Goal: Task Accomplishment & Management: Use online tool/utility

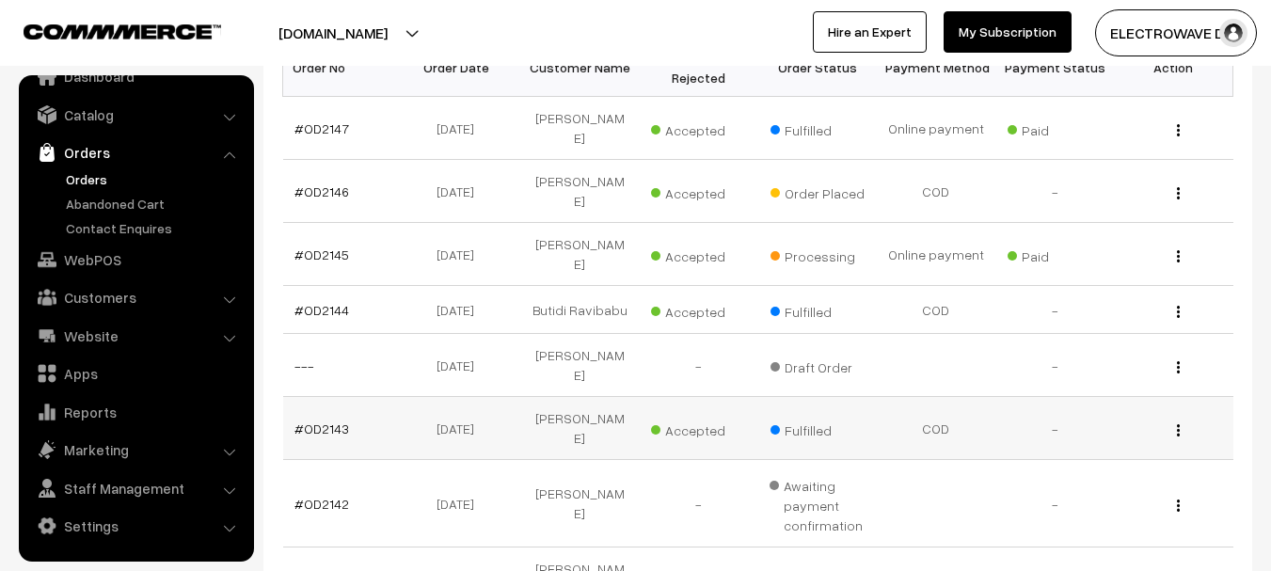
scroll to position [376, 0]
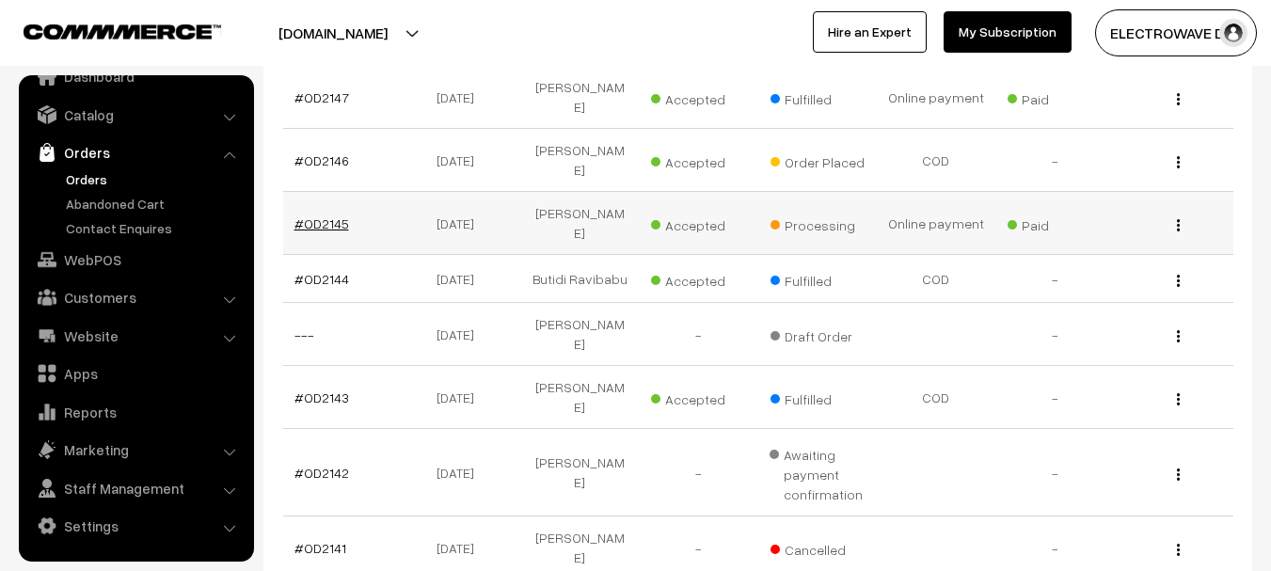
click at [318, 215] on link "#OD2145" at bounding box center [321, 223] width 55 height 16
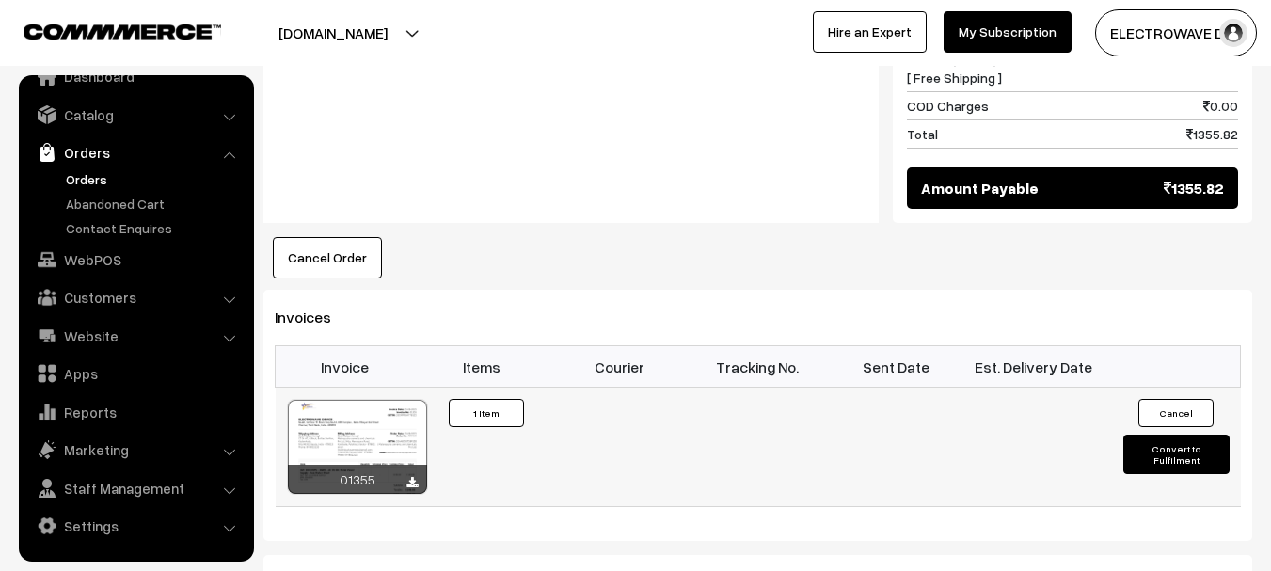
scroll to position [1129, 0]
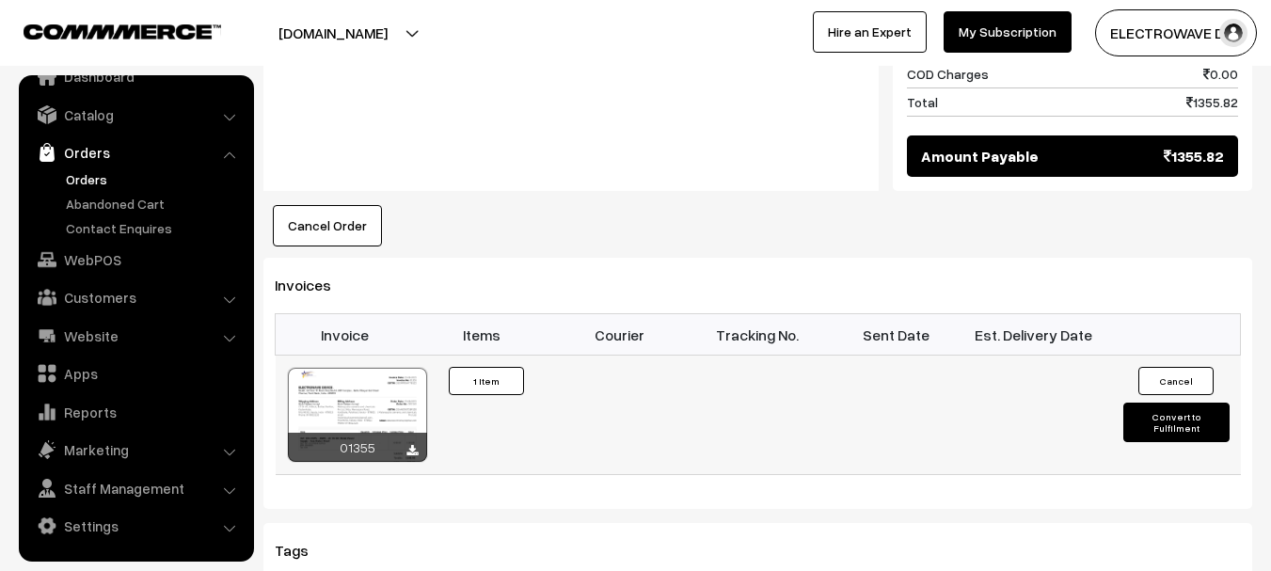
click at [1147, 403] on button "Convert to Fulfilment" at bounding box center [1176, 423] width 106 height 40
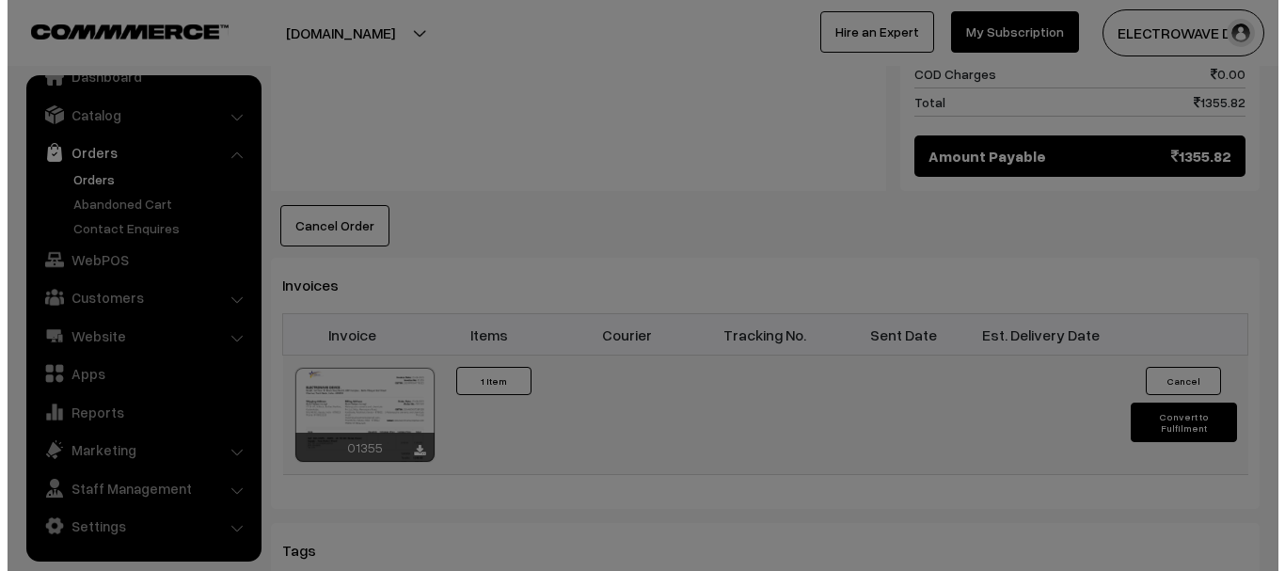
scroll to position [1130, 0]
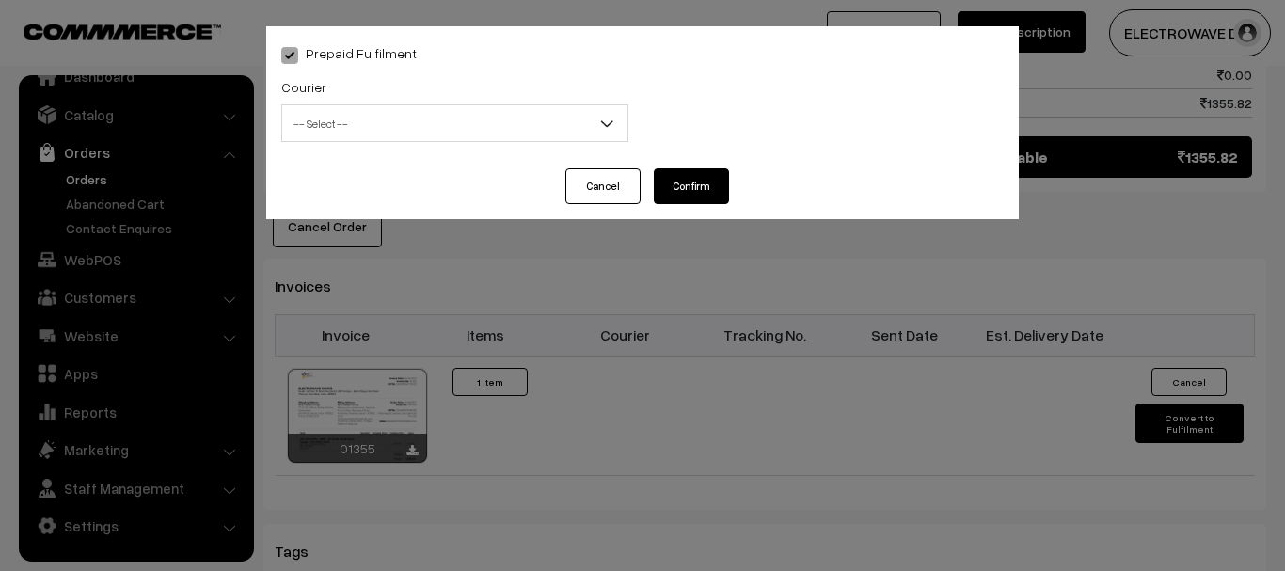
click at [366, 110] on span "-- Select --" at bounding box center [454, 123] width 345 height 33
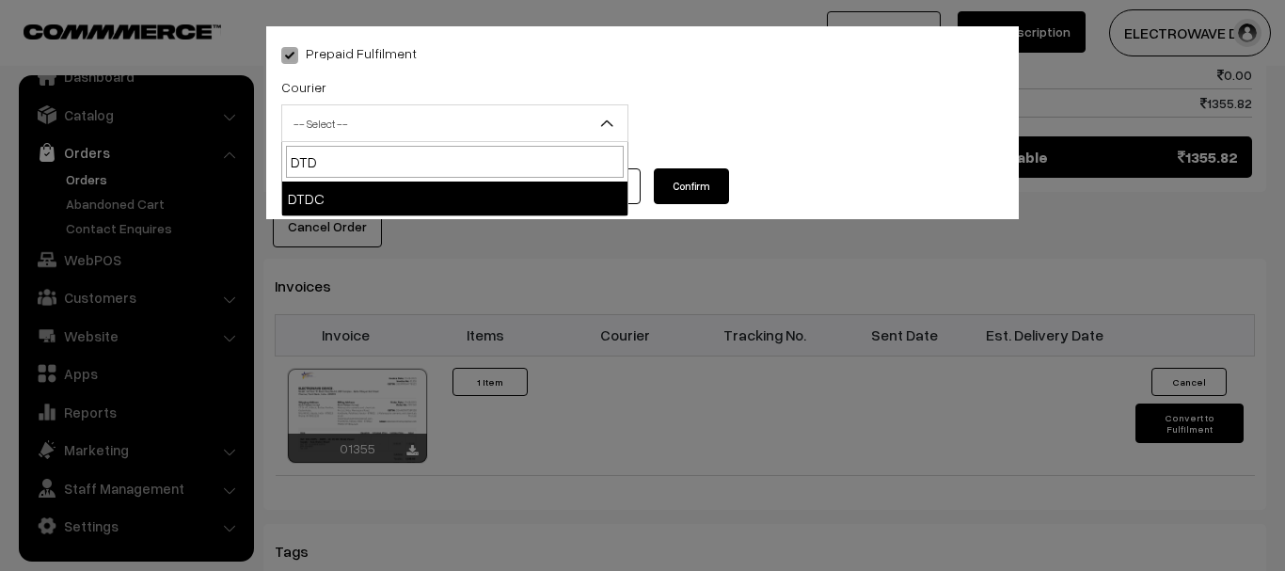
type input "DTD"
select select "7"
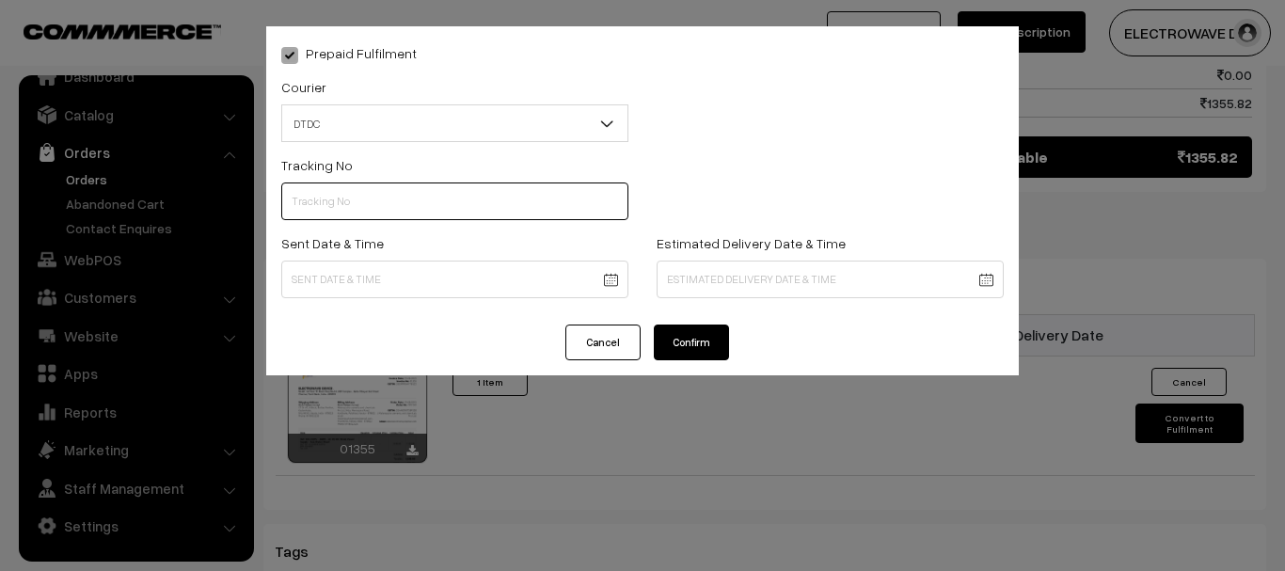
click at [405, 208] on input "text" at bounding box center [454, 202] width 347 height 38
type input "C55404009"
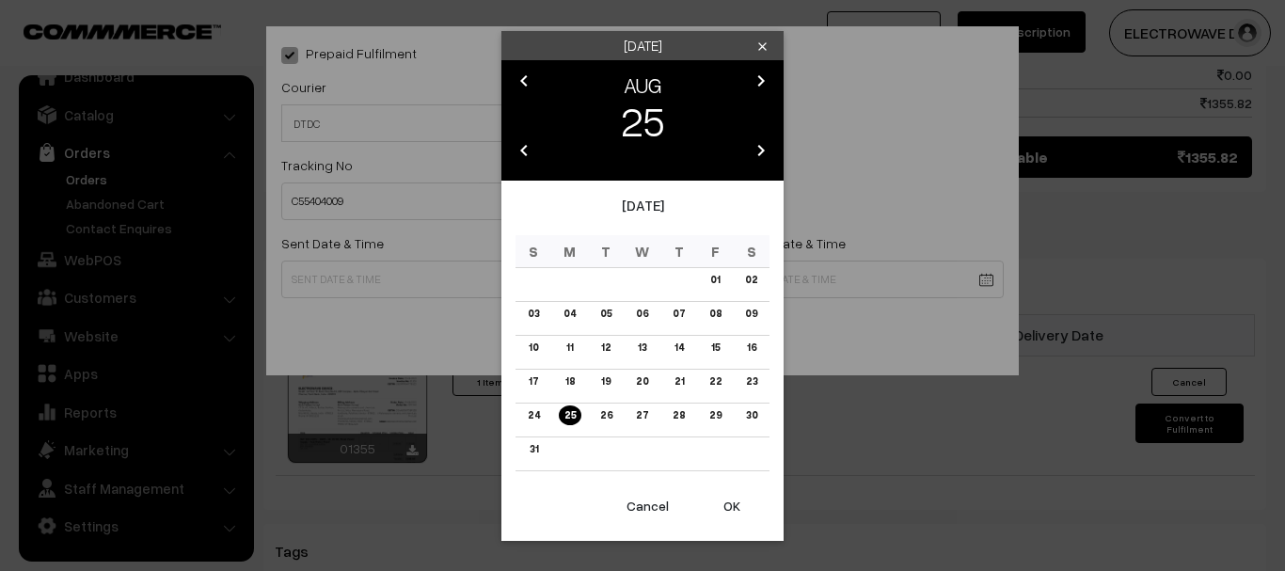
click at [736, 504] on button "OK" at bounding box center [731, 505] width 75 height 41
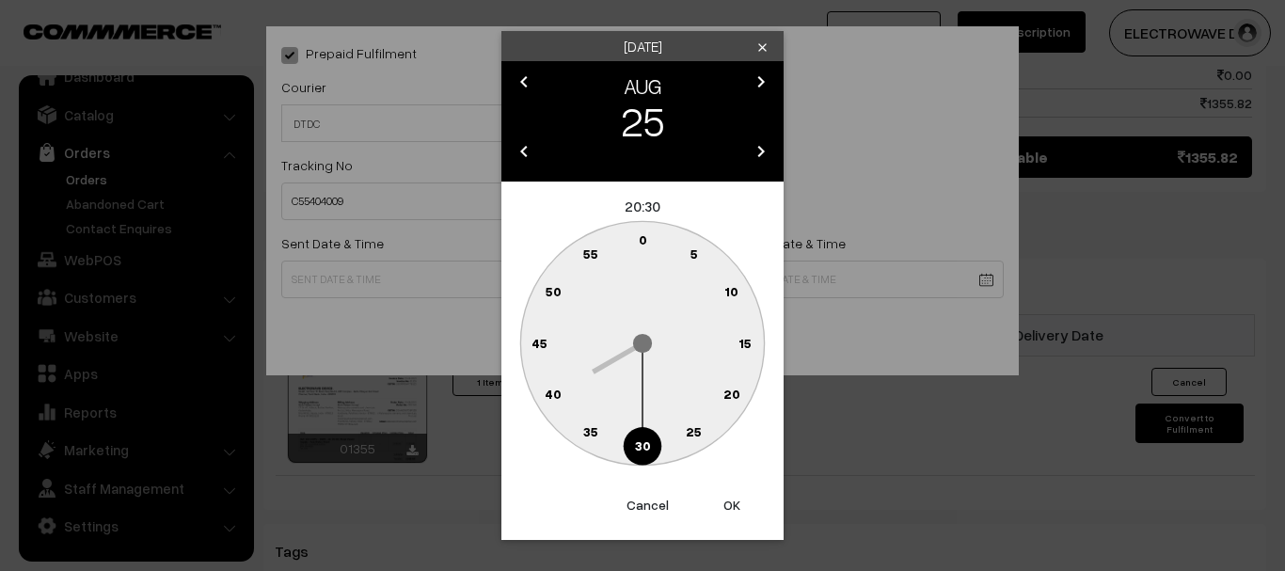
click at [736, 504] on button "OK" at bounding box center [731, 505] width 75 height 41
type input "25-08-2025 20:30"
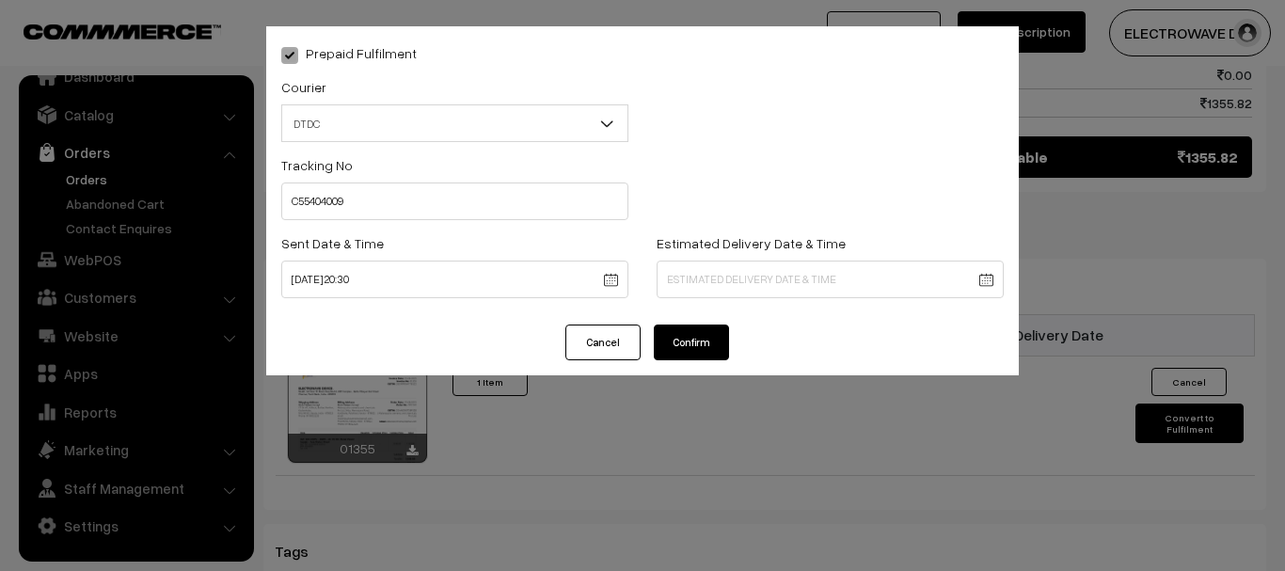
click at [791, 260] on div "Estimated Delivery Date & Time" at bounding box center [830, 264] width 347 height 67
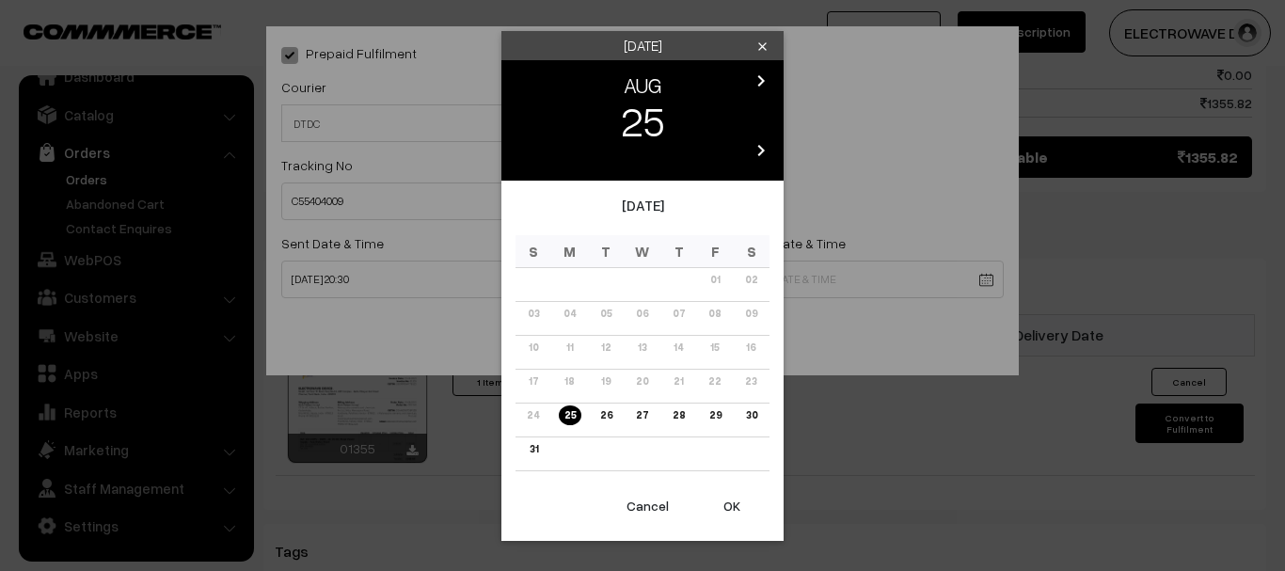
click at [683, 416] on link "28" at bounding box center [679, 415] width 24 height 20
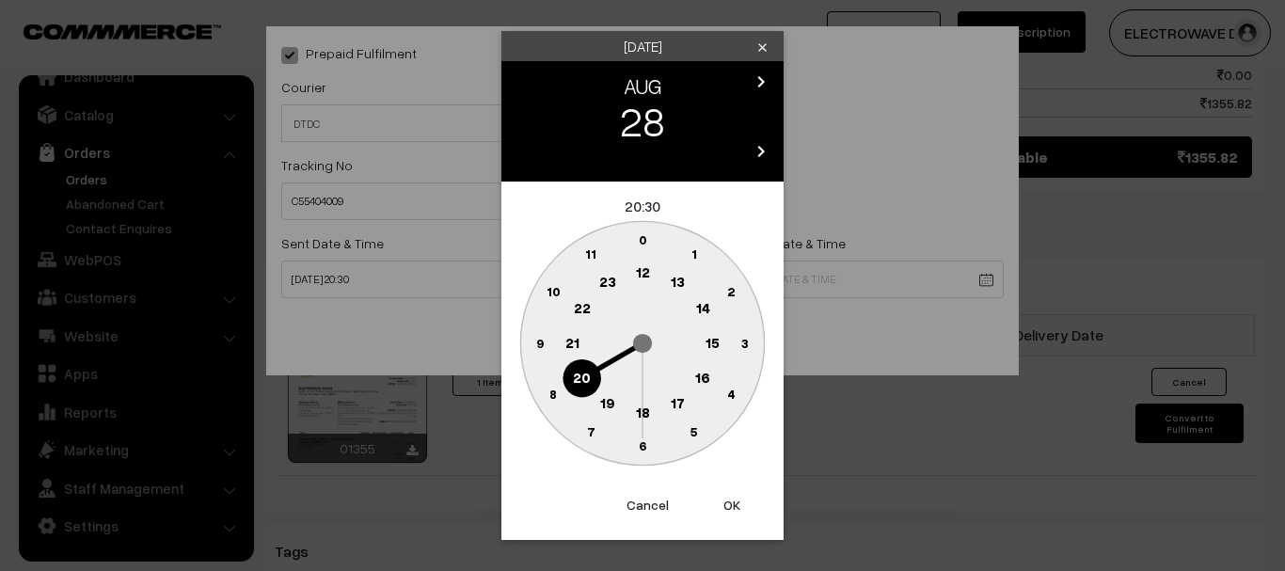
click at [736, 502] on button "OK" at bounding box center [731, 505] width 75 height 41
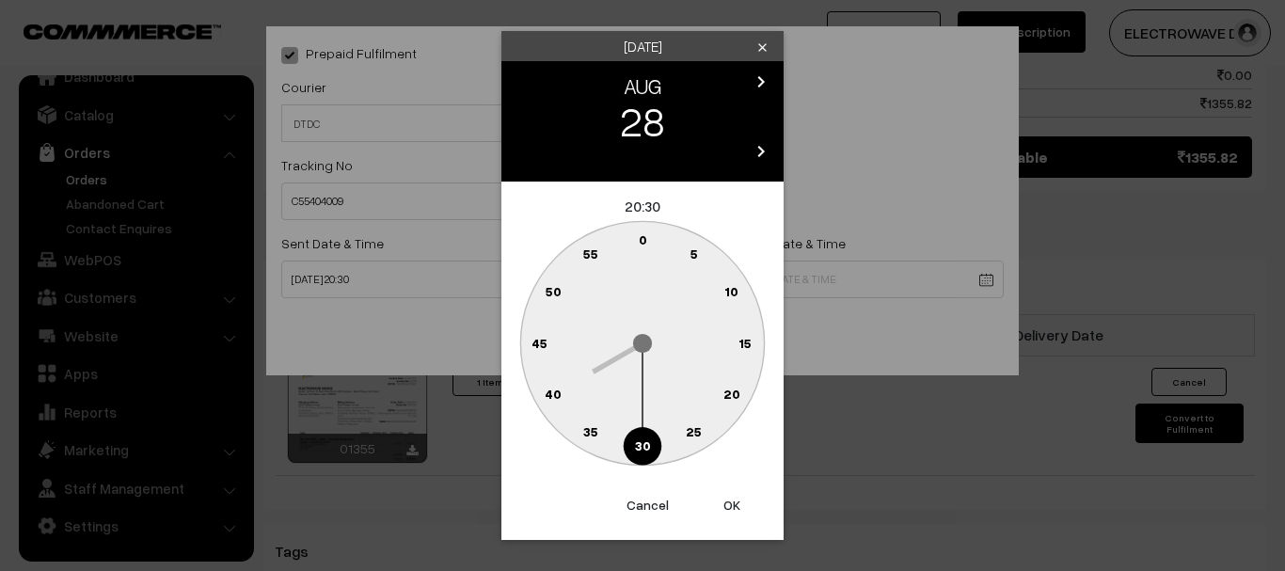
click at [736, 502] on button "OK" at bounding box center [731, 505] width 75 height 41
type input "28-08-2025 20:30"
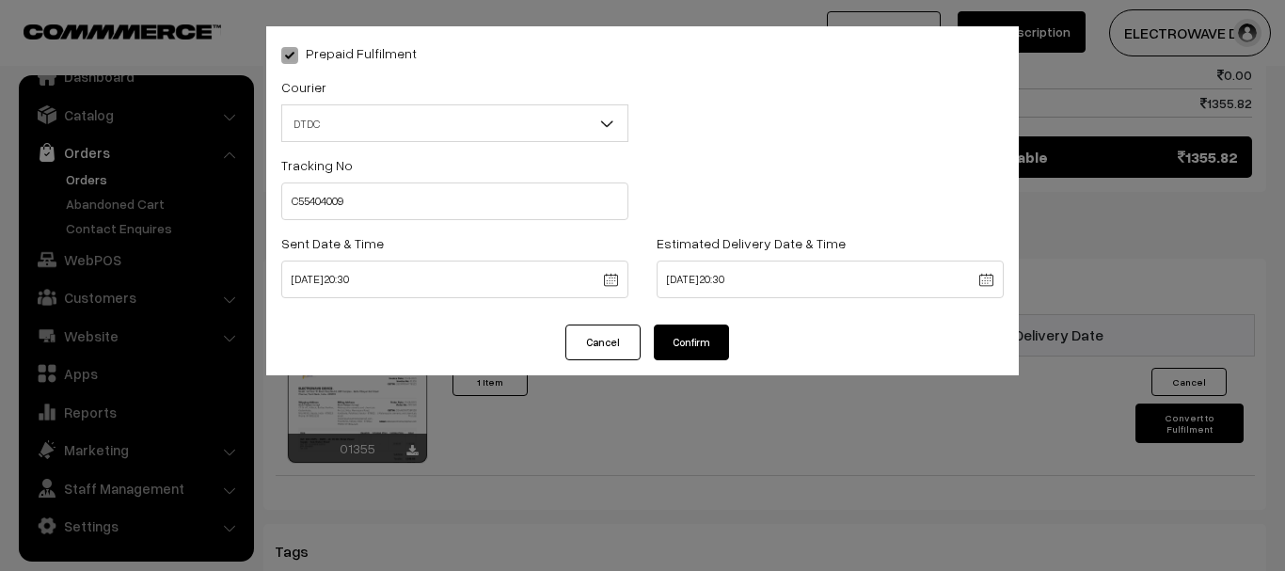
click at [692, 354] on button "Confirm" at bounding box center [691, 343] width 75 height 36
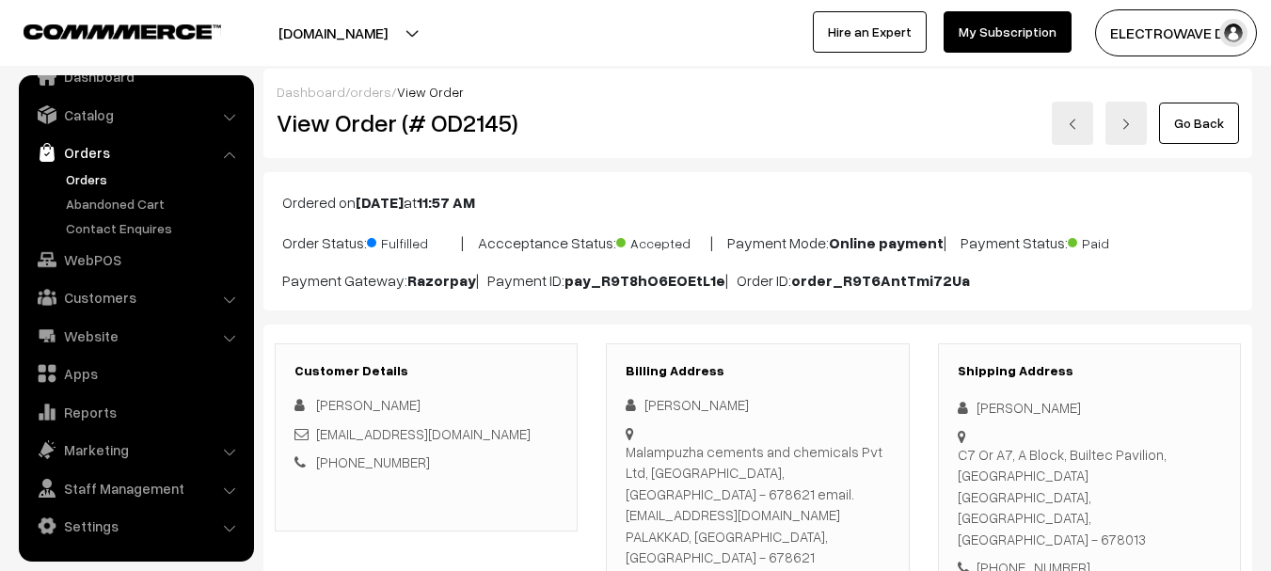
scroll to position [1, 0]
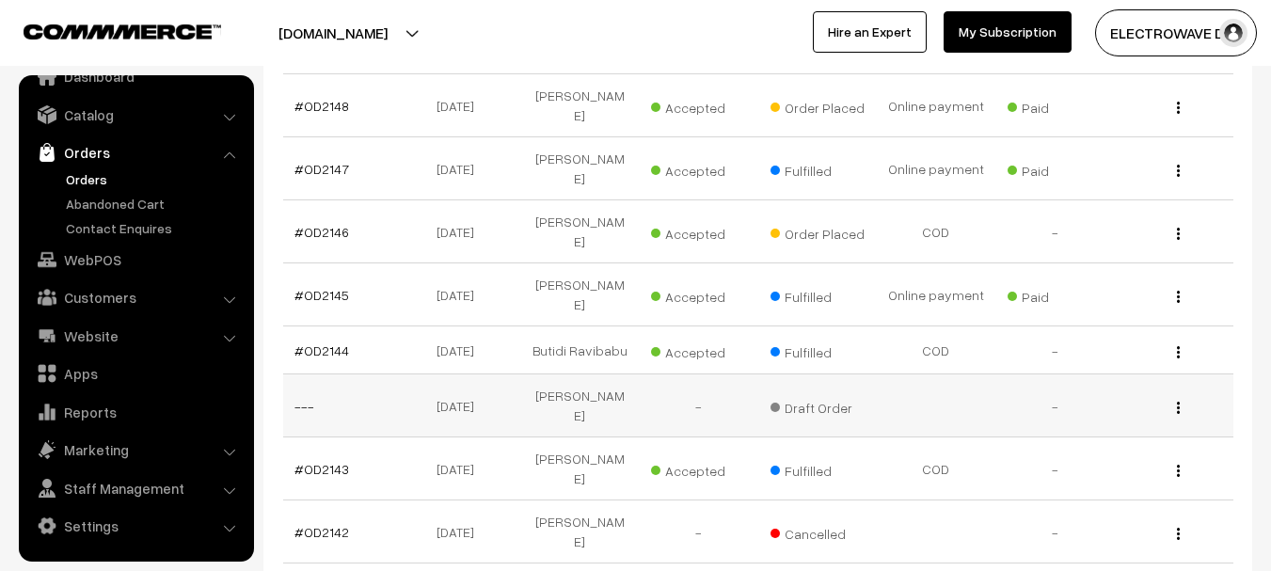
scroll to position [564, 0]
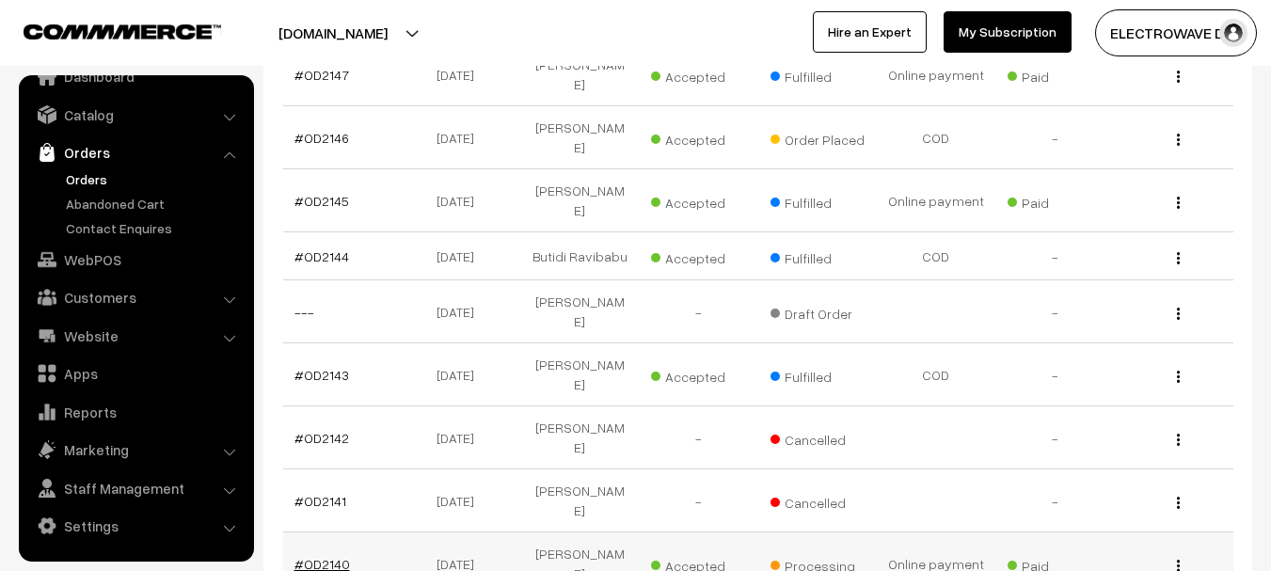
click at [326, 556] on link "#OD2140" at bounding box center [322, 564] width 56 height 16
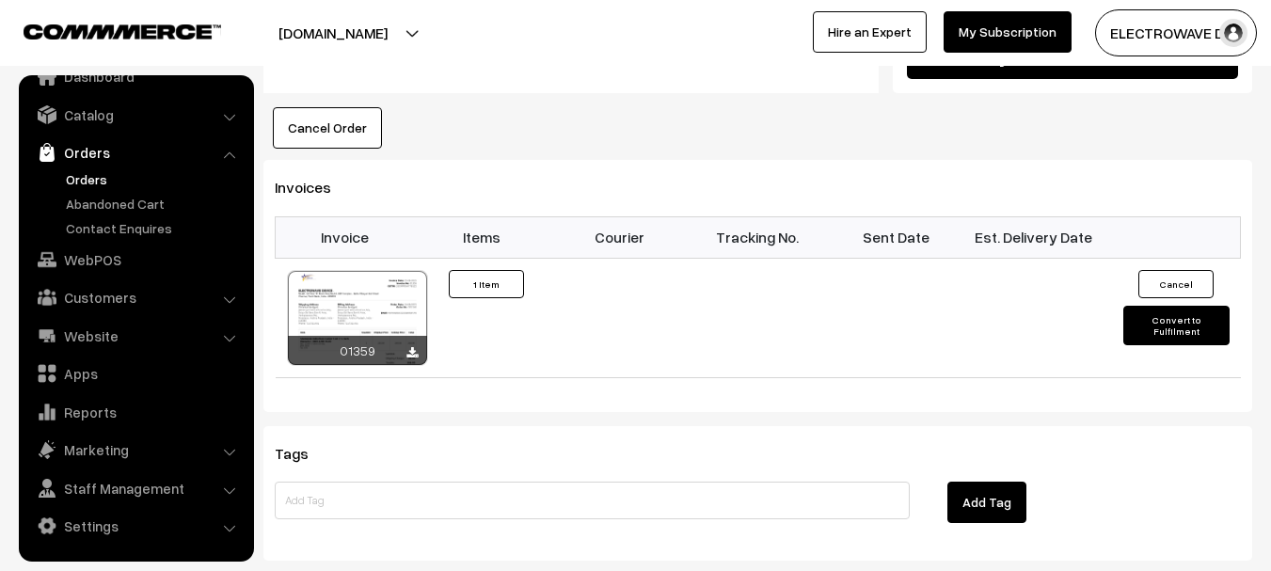
scroll to position [1223, 0]
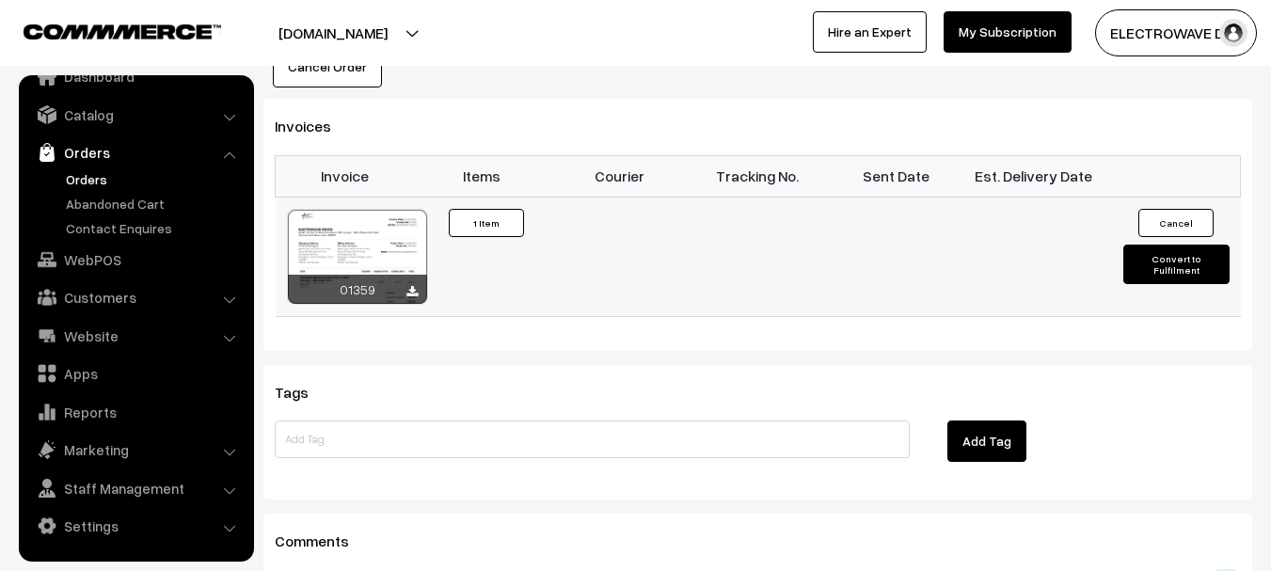
click at [1206, 245] on button "Convert to Fulfilment" at bounding box center [1176, 265] width 106 height 40
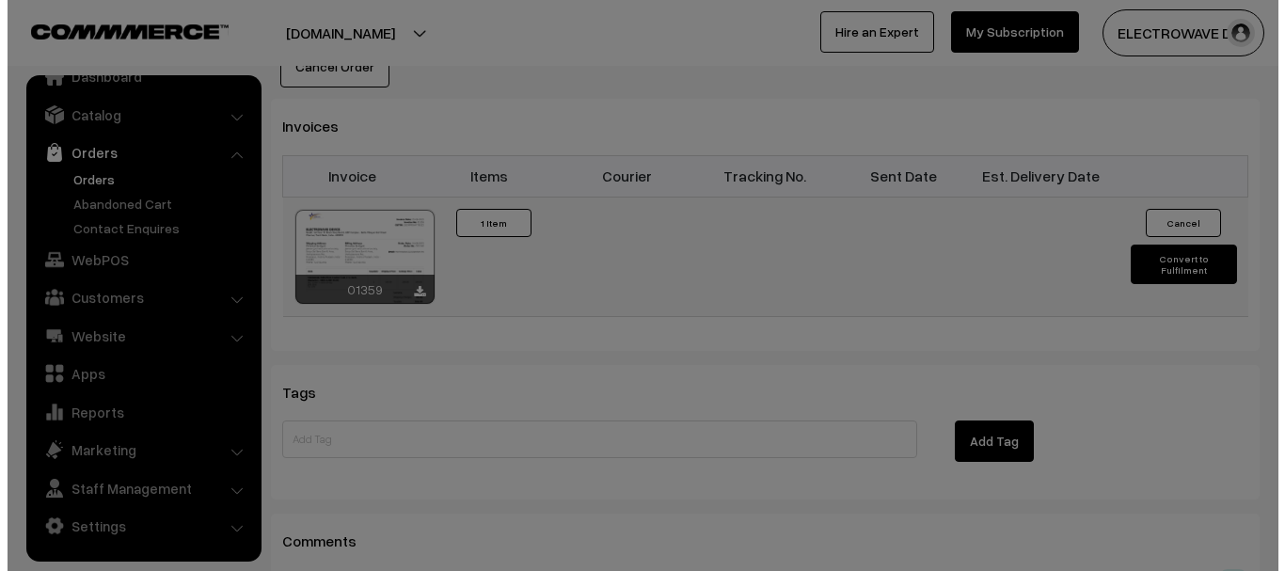
scroll to position [1225, 0]
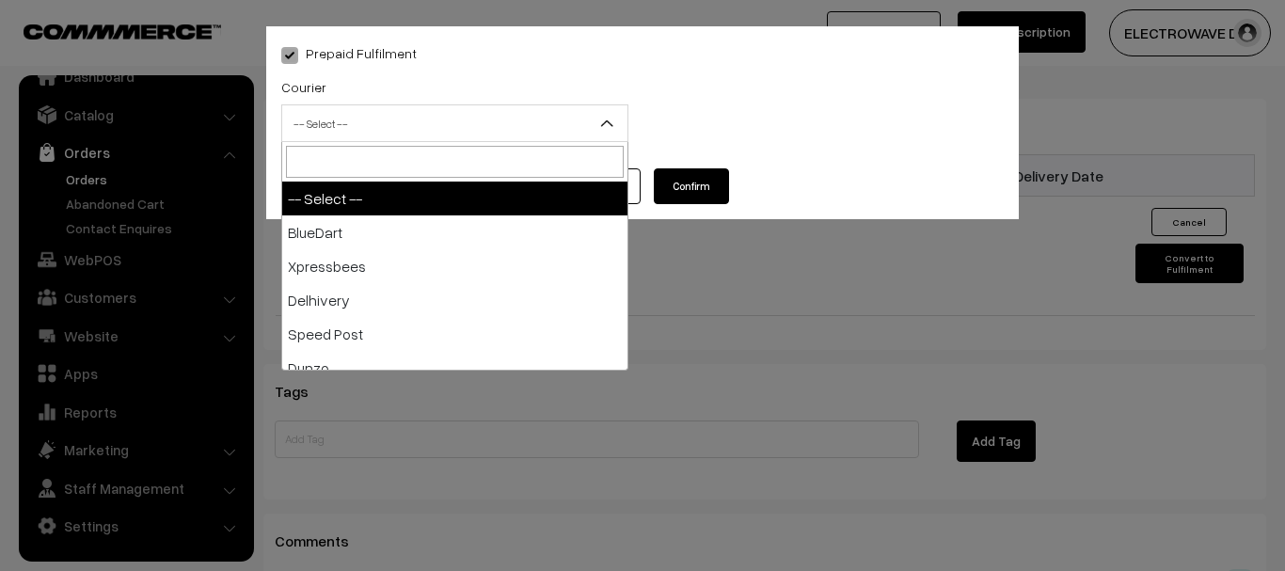
click at [550, 119] on span "-- Select --" at bounding box center [454, 123] width 345 height 33
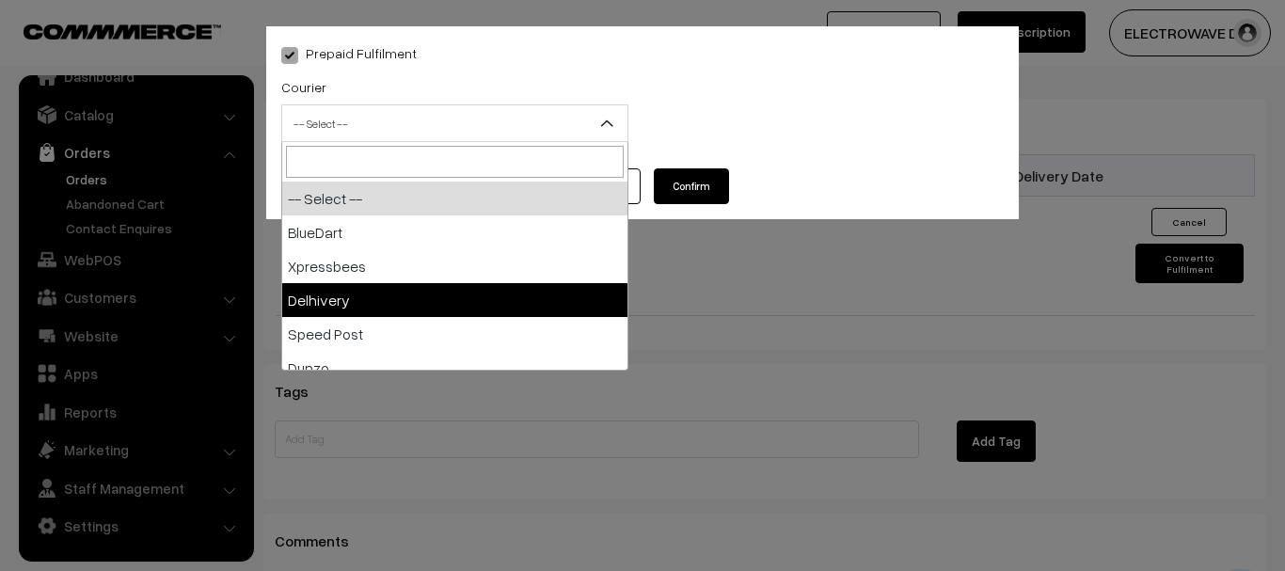
scroll to position [188, 0]
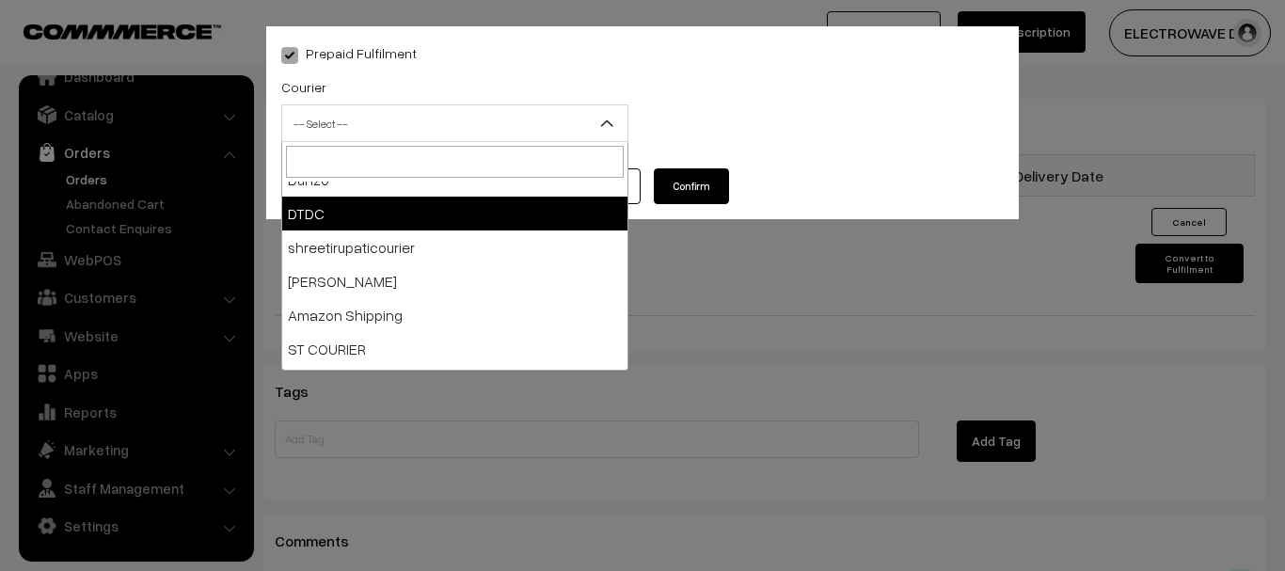
select select "7"
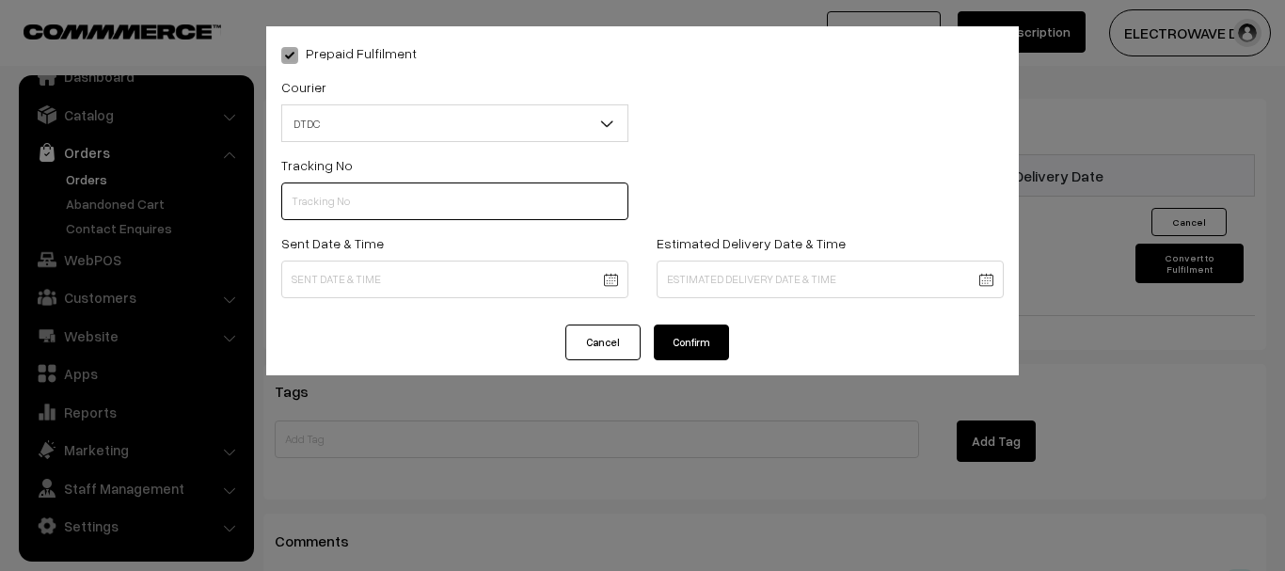
click at [389, 207] on input "text" at bounding box center [454, 202] width 347 height 38
type input "C55404013"
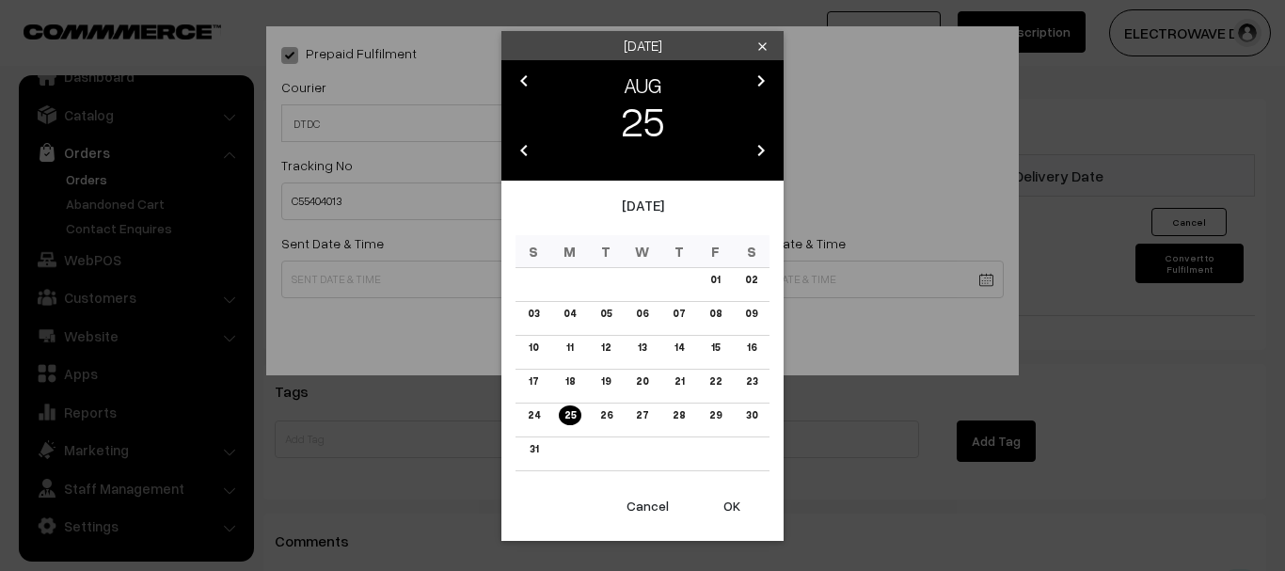
click at [731, 501] on button "OK" at bounding box center [731, 505] width 75 height 41
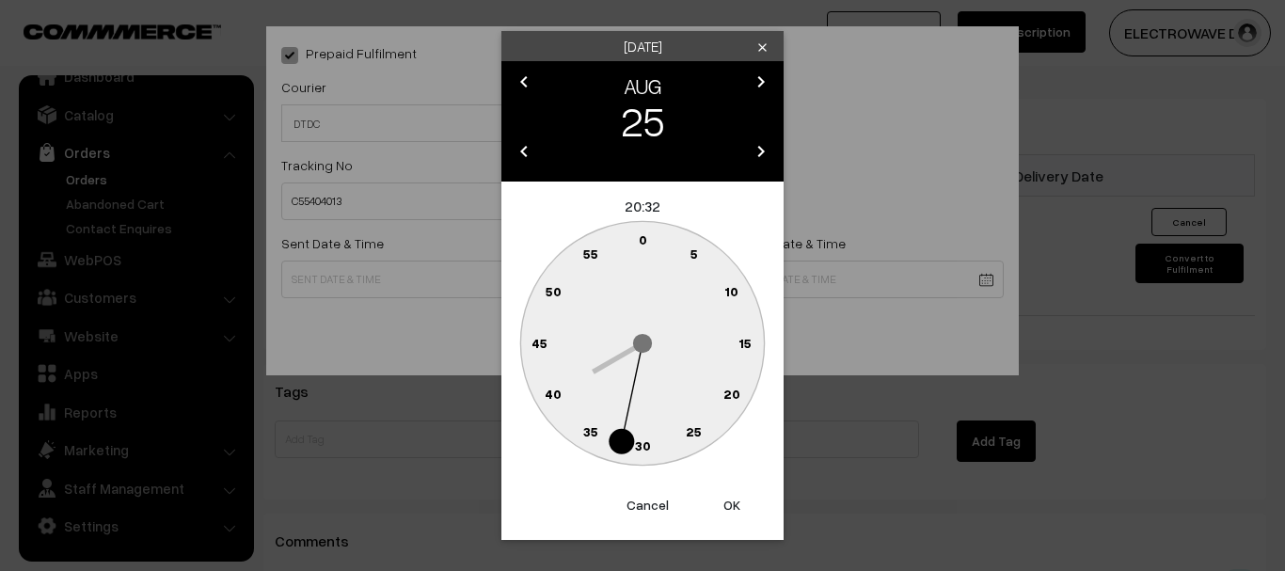
click at [731, 501] on button "OK" at bounding box center [731, 505] width 75 height 41
type input "25-08-2025 20:32"
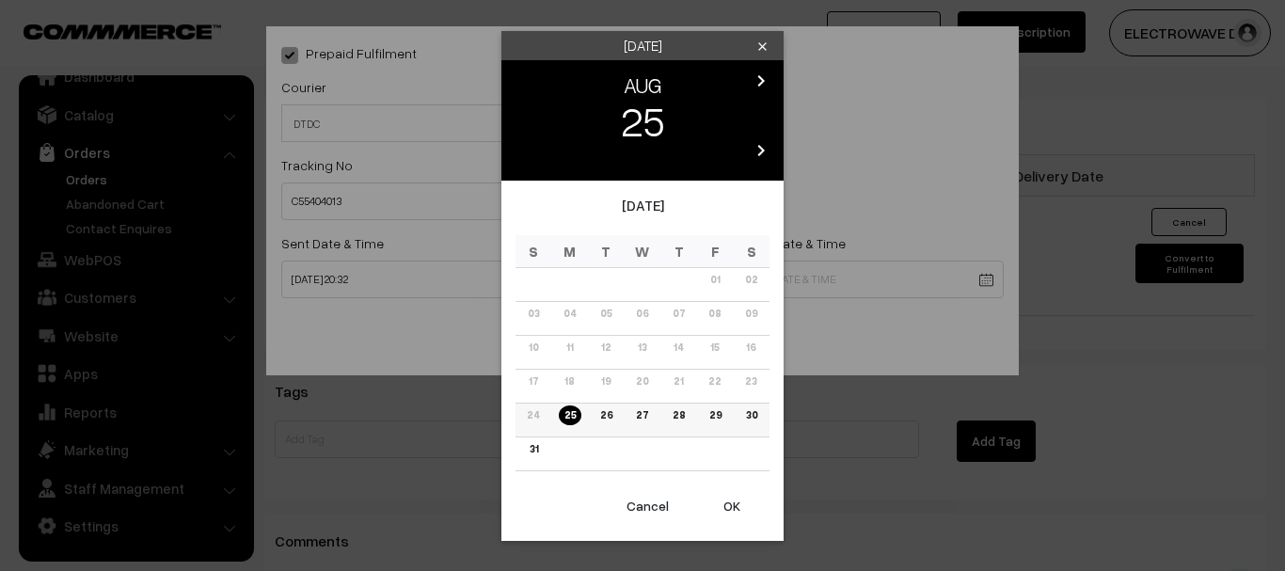
click at [718, 419] on link "29" at bounding box center [715, 415] width 24 height 20
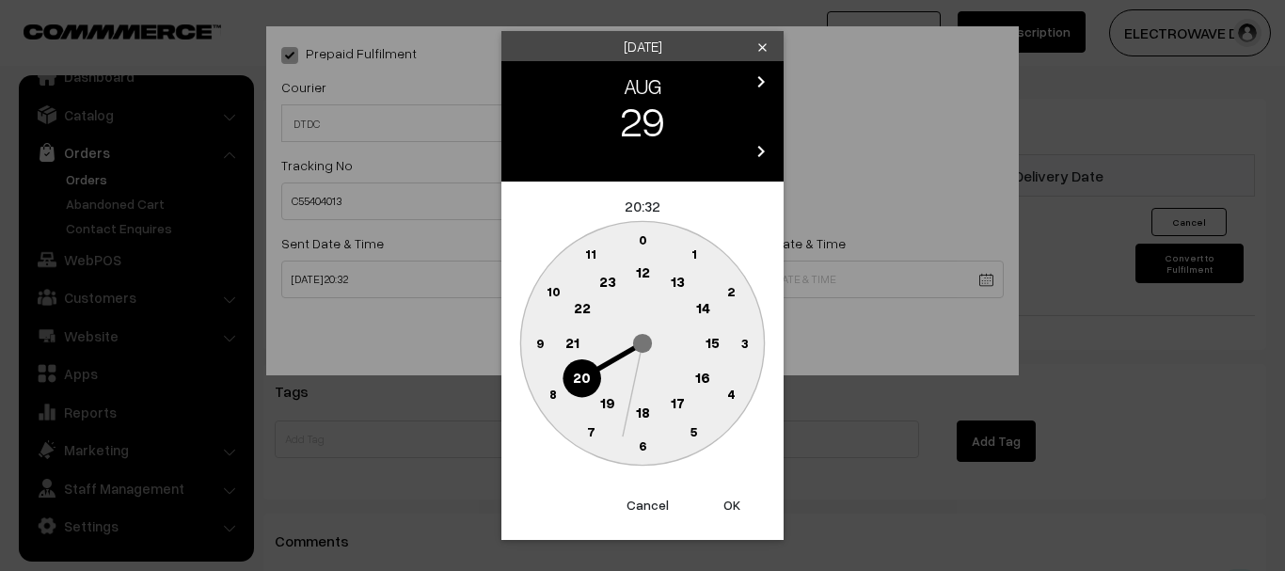
click at [741, 514] on button "OK" at bounding box center [731, 505] width 75 height 41
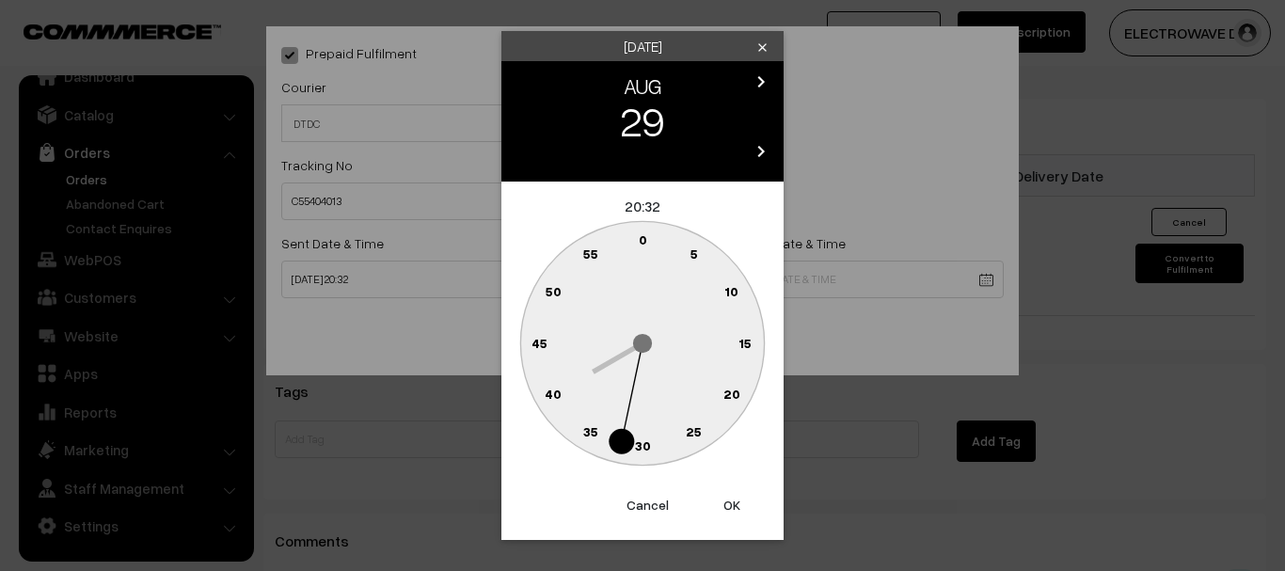
click at [726, 500] on button "OK" at bounding box center [731, 505] width 75 height 41
type input "29-08-2025 20:32"
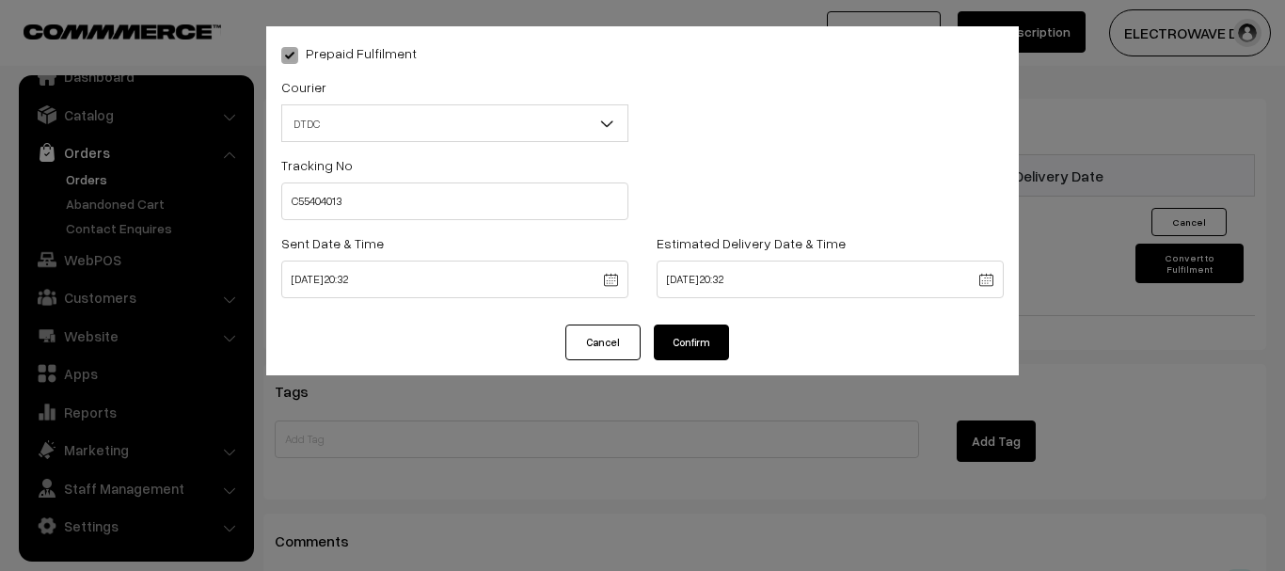
click at [694, 348] on button "Confirm" at bounding box center [691, 343] width 75 height 36
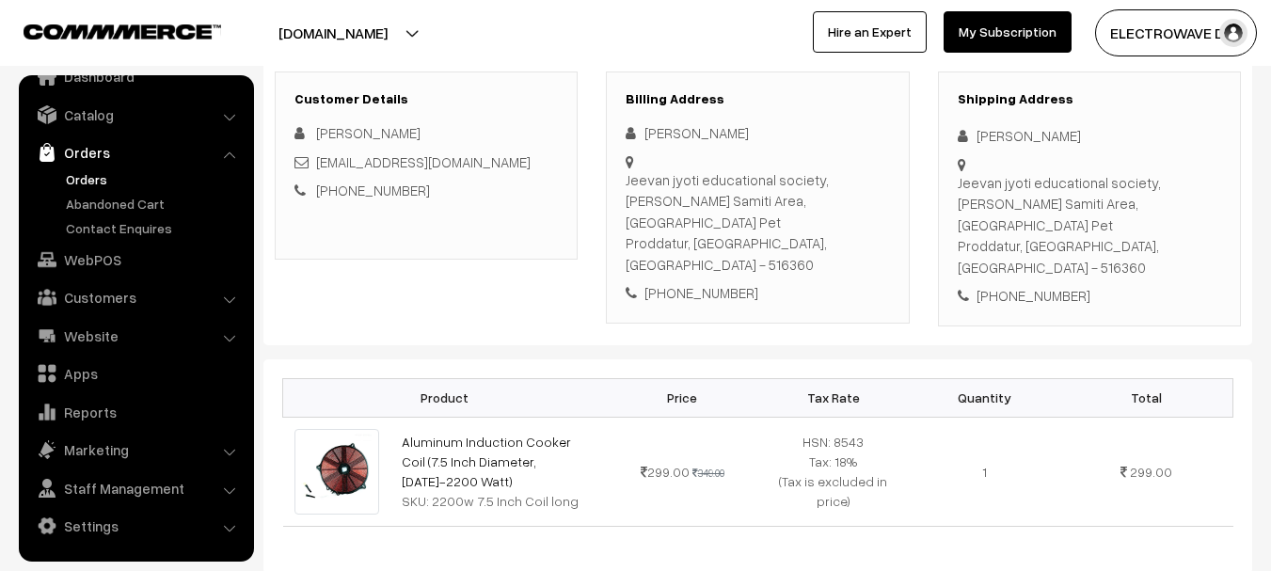
scroll to position [94, 0]
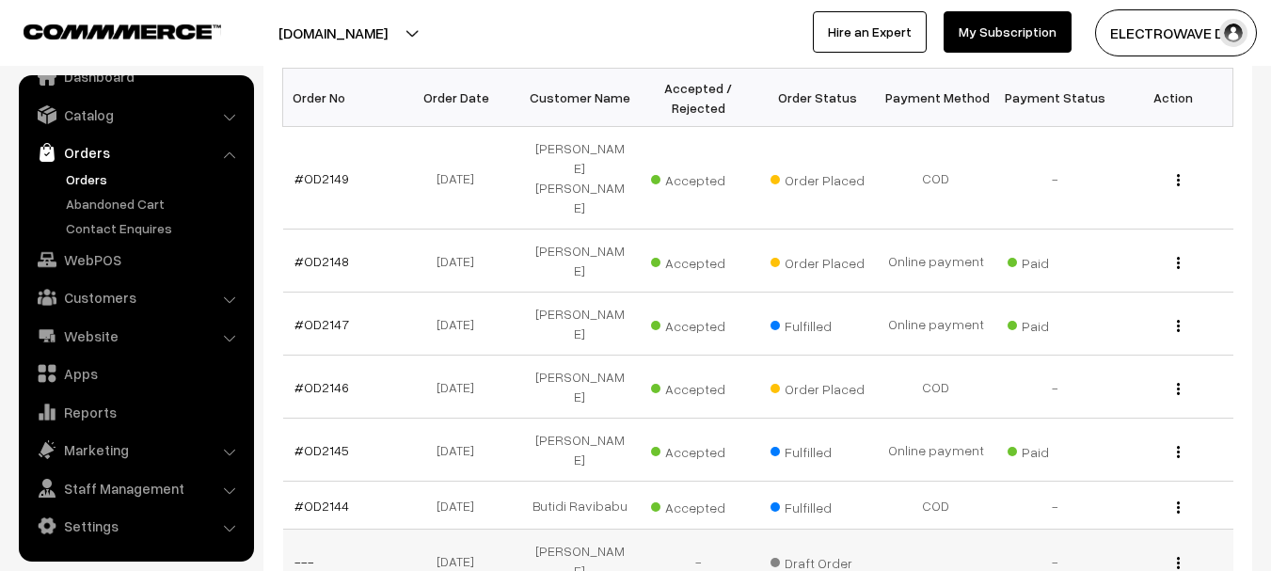
scroll to position [282, 0]
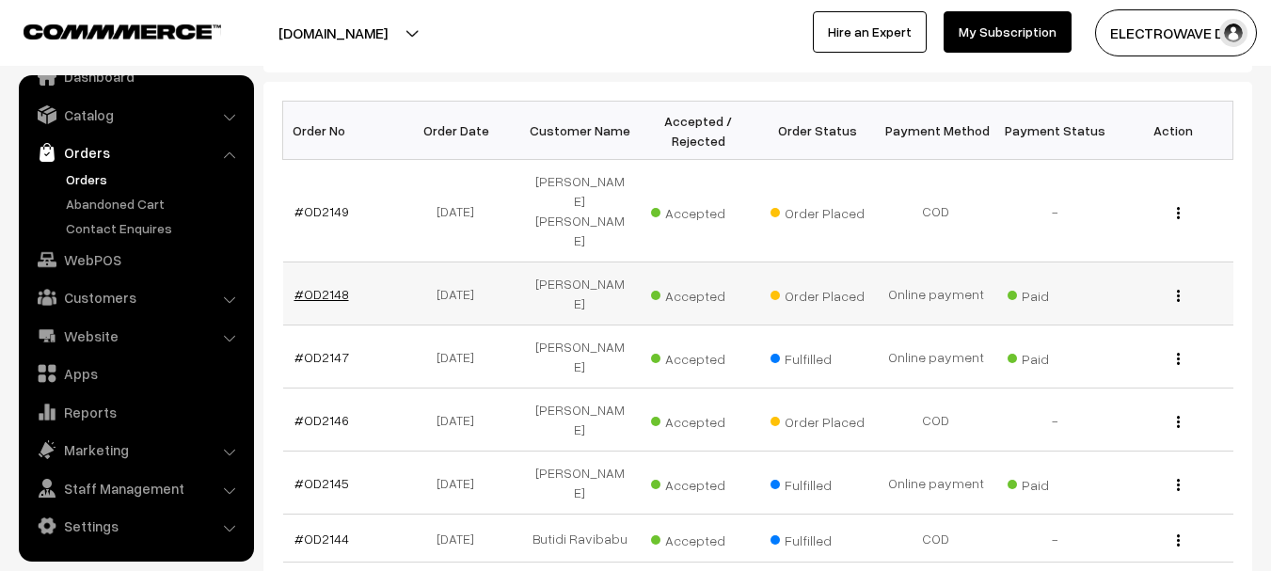
click at [308, 286] on link "#OD2148" at bounding box center [321, 294] width 55 height 16
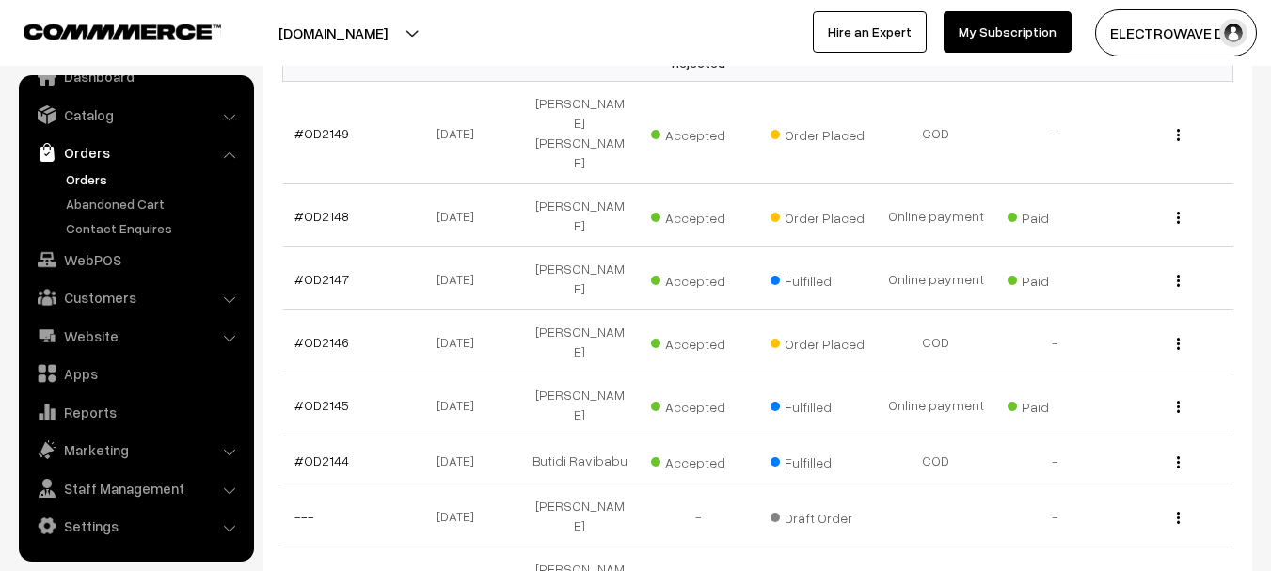
scroll to position [246, 0]
